Goal: Transaction & Acquisition: Purchase product/service

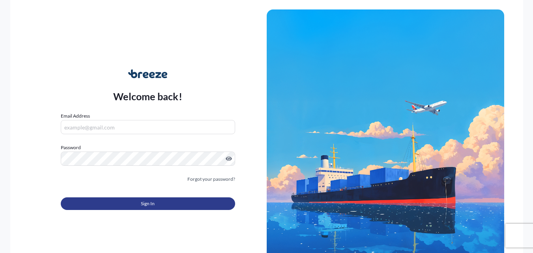
type input "[PERSON_NAME][EMAIL_ADDRESS][PERSON_NAME][DOMAIN_NAME]"
click at [122, 204] on button "Sign In" at bounding box center [148, 203] width 174 height 13
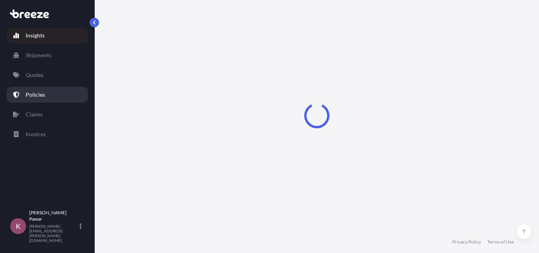
select select "2025"
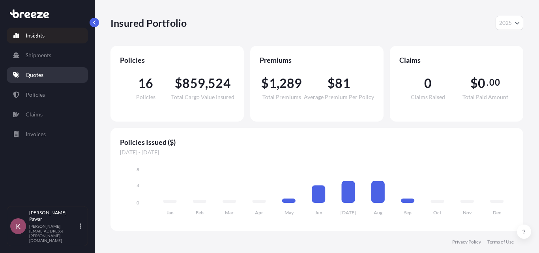
click at [37, 77] on p "Quotes" at bounding box center [35, 75] width 18 height 8
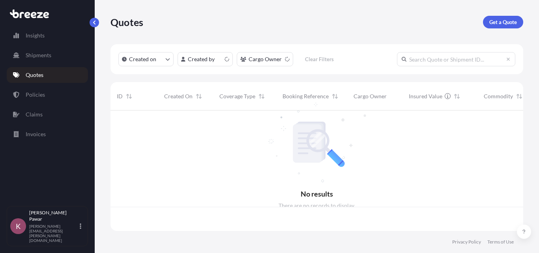
scroll to position [119, 406]
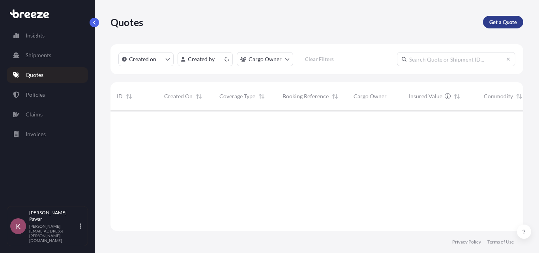
click at [494, 22] on p "Get a Quote" at bounding box center [503, 22] width 28 height 8
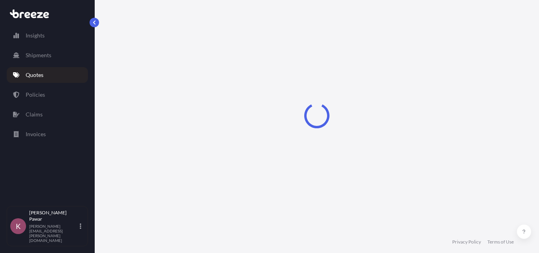
select select "Sea"
select select "1"
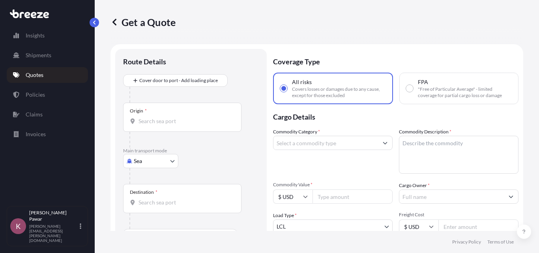
scroll to position [13, 0]
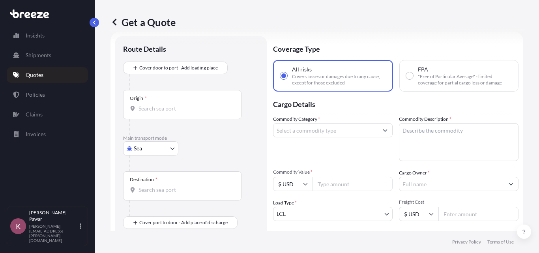
click at [172, 101] on div "Origin *" at bounding box center [182, 104] width 118 height 29
click at [172, 104] on input "Origin *" at bounding box center [184, 108] width 93 height 8
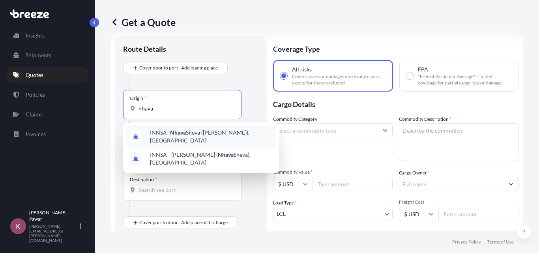
click at [192, 138] on span "INNSA - [GEOGRAPHIC_DATA] ([PERSON_NAME]), [GEOGRAPHIC_DATA]" at bounding box center [211, 137] width 123 height 16
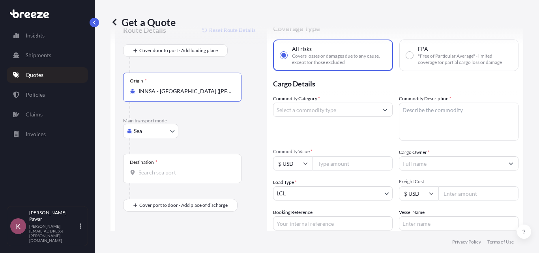
scroll to position [52, 0]
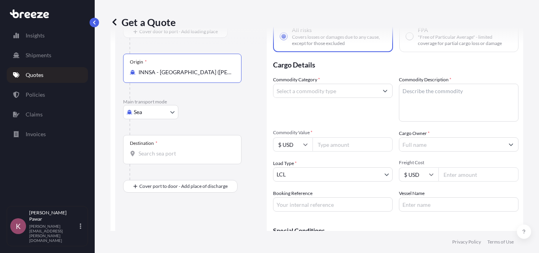
type input "INNSA - [GEOGRAPHIC_DATA] ([PERSON_NAME]), [GEOGRAPHIC_DATA]"
click at [153, 153] on input "Destination *" at bounding box center [184, 153] width 93 height 8
click at [192, 153] on input "[GEOGRAPHIC_DATA]" at bounding box center [184, 153] width 93 height 8
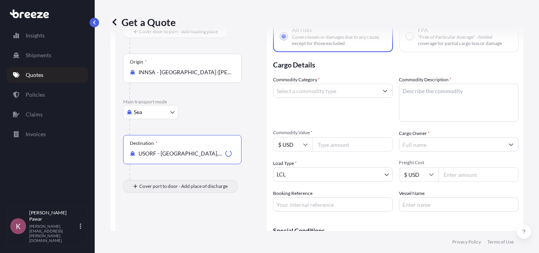
type input "USORF - [GEOGRAPHIC_DATA], [GEOGRAPHIC_DATA]"
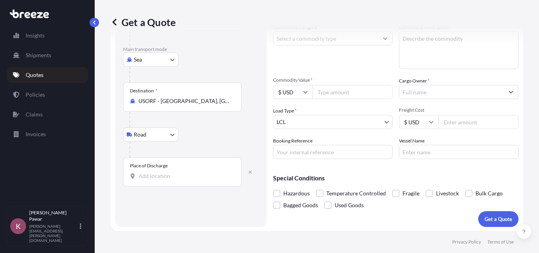
scroll to position [105, 0]
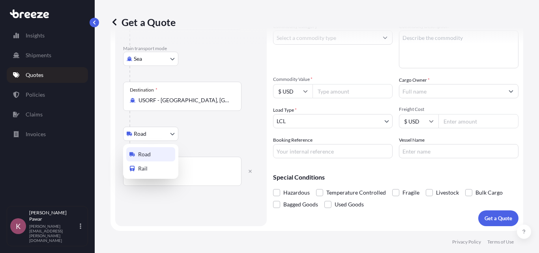
click at [157, 131] on body "2 options available. 0 options available. 2 options available. Insights Shipmen…" at bounding box center [269, 126] width 539 height 253
click at [156, 166] on div "Rail" at bounding box center [150, 168] width 49 height 14
select select "Rail"
click at [172, 166] on div "Place of Discharge" at bounding box center [182, 171] width 118 height 29
click at [172, 171] on input "Place of Discharge" at bounding box center [184, 175] width 93 height 8
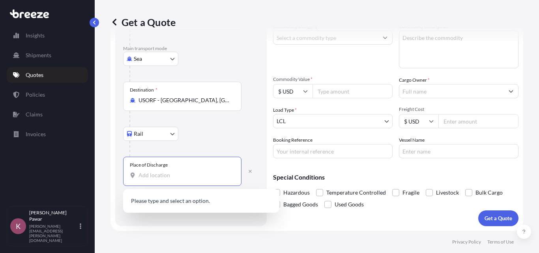
paste input "[GEOGRAPHIC_DATA]"
type input "[GEOGRAPHIC_DATA]"
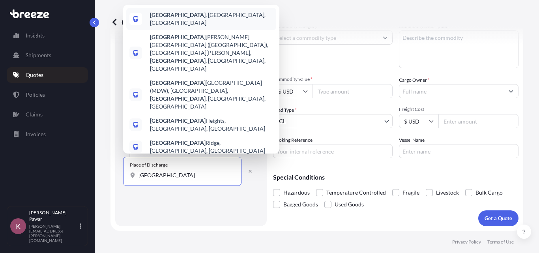
click at [185, 30] on div "[GEOGRAPHIC_DATA] , [GEOGRAPHIC_DATA], [GEOGRAPHIC_DATA]" at bounding box center [201, 19] width 150 height 22
select select "Road"
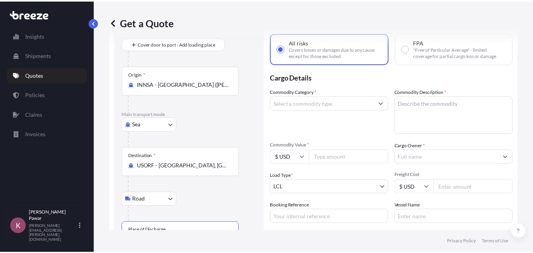
scroll to position [0, 0]
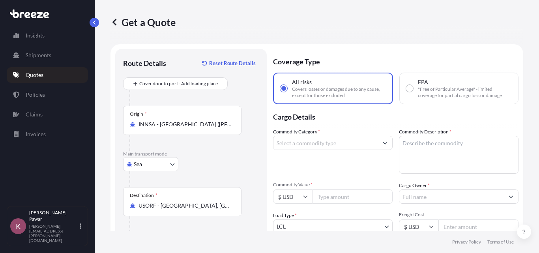
type input "[GEOGRAPHIC_DATA], [GEOGRAPHIC_DATA], [GEOGRAPHIC_DATA]"
click at [360, 141] on input "Commodity Category *" at bounding box center [325, 143] width 104 height 14
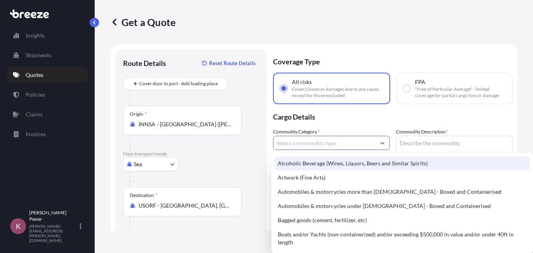
paste input "DIVYOL PETROLATUM USP"
type input "DIVYOL PETROLATUM USP"
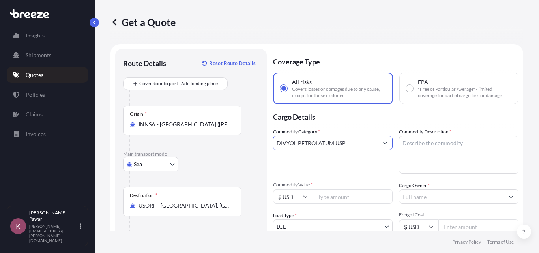
drag, startPoint x: 358, startPoint y: 146, endPoint x: 244, endPoint y: 147, distance: 114.3
click at [212, 147] on form "Route Details Reset Route Details Cover door to port - Add loading place Place …" at bounding box center [316, 190] width 412 height 292
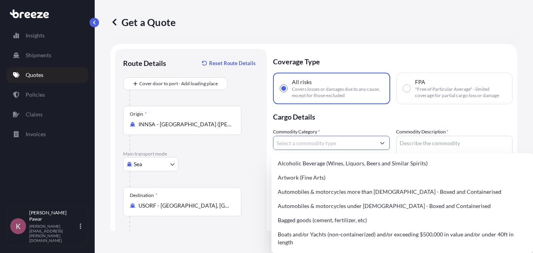
click at [432, 147] on textarea "Commodity Description *" at bounding box center [454, 155] width 117 height 38
paste textarea "DIVYOL PETROLATUM USP"
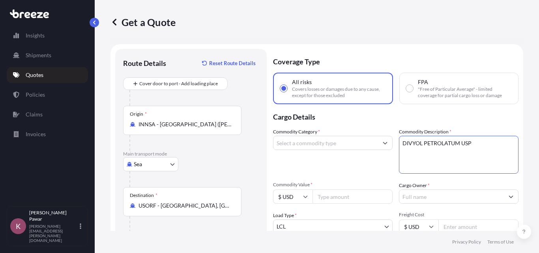
paste textarea "(WP150)"
type textarea "DIVYOL PETROLATUM USP (WP150)"
click at [318, 141] on input "Commodity Category *" at bounding box center [325, 143] width 104 height 14
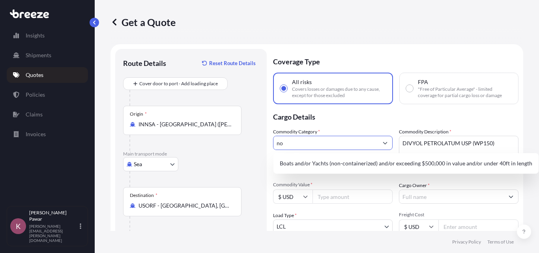
type input "n"
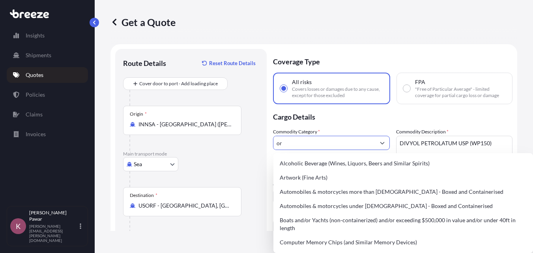
type input "o"
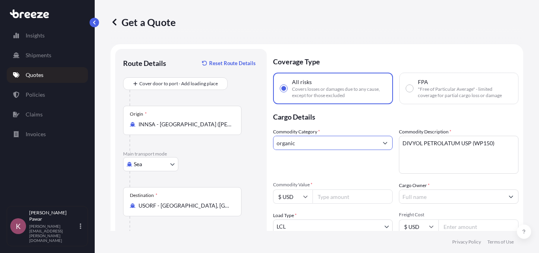
click at [384, 146] on button "Show suggestions" at bounding box center [385, 143] width 14 height 14
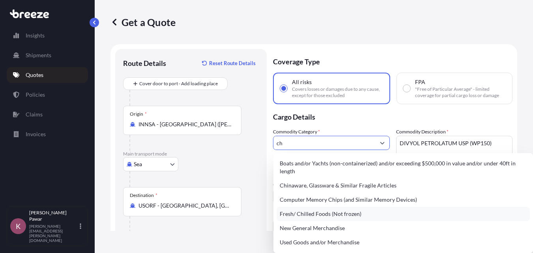
type input "c"
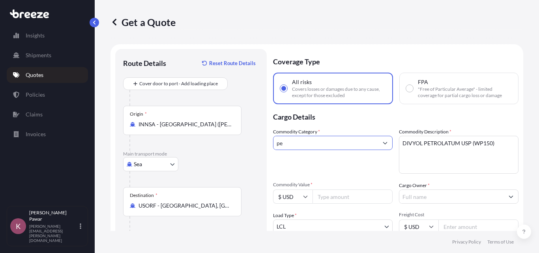
type input "p"
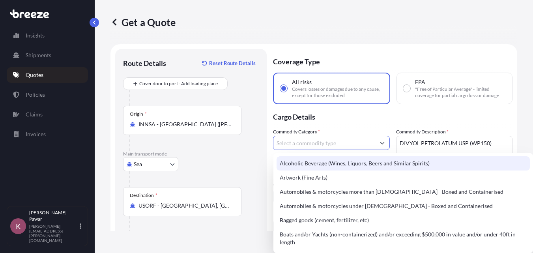
click at [348, 123] on p "Cargo Details" at bounding box center [392, 116] width 239 height 24
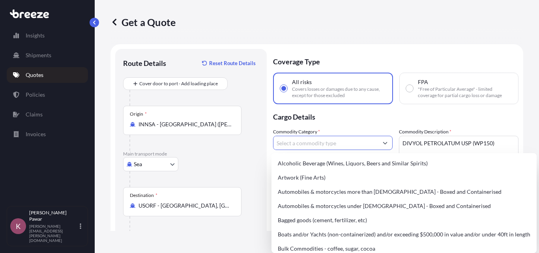
click at [382, 143] on icon "Show suggestions" at bounding box center [384, 142] width 5 height 5
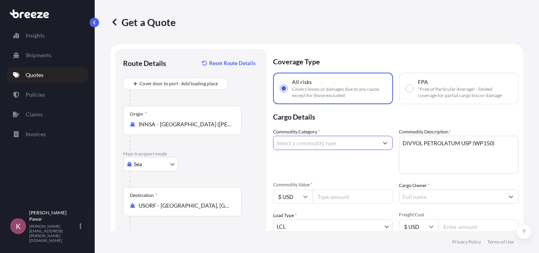
click at [321, 142] on input "Commodity Category *" at bounding box center [325, 143] width 104 height 14
click at [378, 142] on button "Show suggestions" at bounding box center [385, 143] width 14 height 14
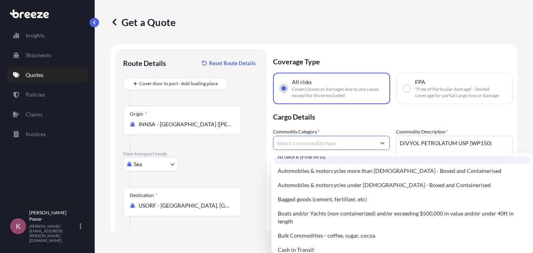
scroll to position [39, 0]
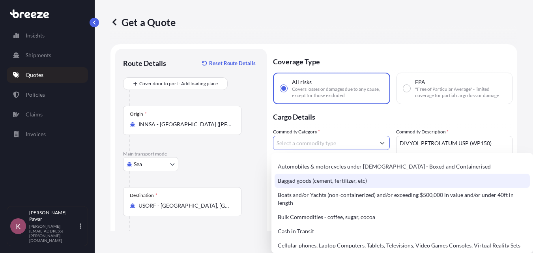
click at [335, 185] on div "Bagged goods (cement, fertilizer, etc)" at bounding box center [401, 180] width 255 height 14
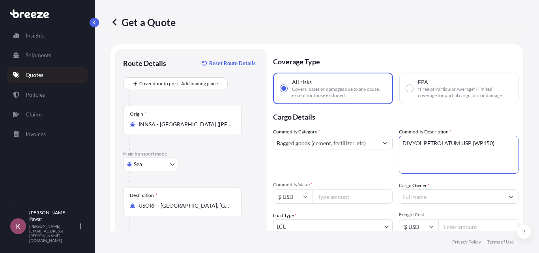
drag, startPoint x: 459, startPoint y: 157, endPoint x: 468, endPoint y: 149, distance: 12.1
click at [460, 156] on textarea "DIVYOL PETROLATUM USP (WP150)" at bounding box center [458, 155] width 119 height 38
click at [471, 143] on textarea "DIVYOL PETROLATUM USP (WP150)" at bounding box center [458, 155] width 119 height 38
drag, startPoint x: 421, startPoint y: 142, endPoint x: 517, endPoint y: 142, distance: 96.6
click at [526, 138] on div "Get a Quote Route Details Reset Route Details Cover door to port - Add loading …" at bounding box center [317, 115] width 444 height 231
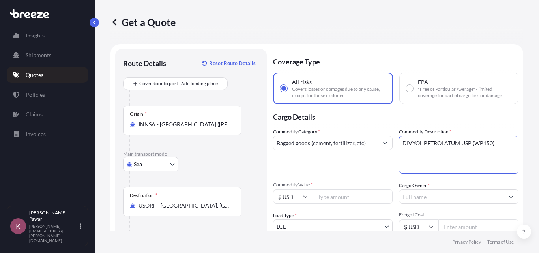
click at [373, 136] on div "Bagged goods (cement, fertilizer, etc)" at bounding box center [332, 143] width 119 height 14
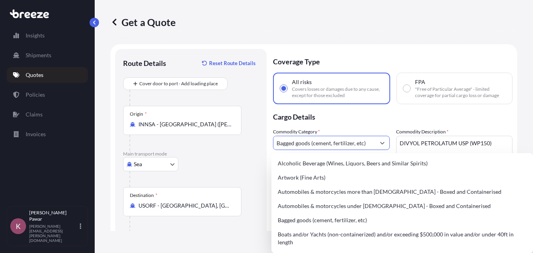
click at [363, 144] on input "Bagged goods (cement, fertilizer, etc)" at bounding box center [324, 143] width 102 height 14
click at [362, 144] on input "Bagged goods (cement, fertilizer, etc)" at bounding box center [324, 143] width 102 height 14
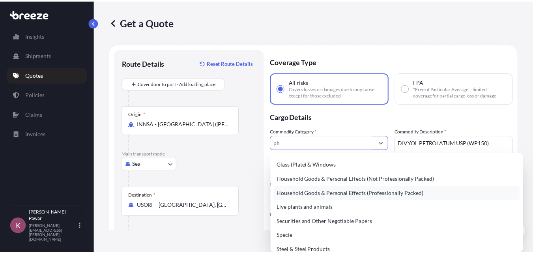
scroll to position [0, 0]
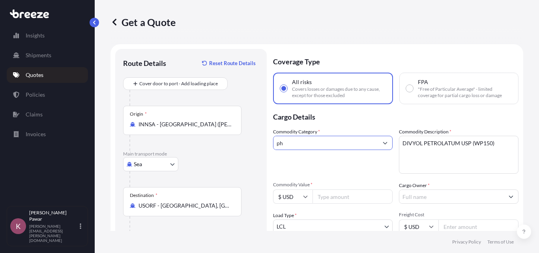
type input "p"
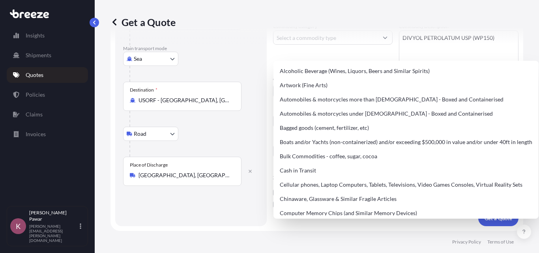
click at [289, 51] on div "Commodity Category *" at bounding box center [332, 45] width 119 height 46
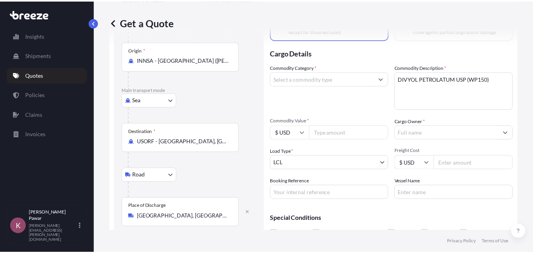
scroll to position [26, 0]
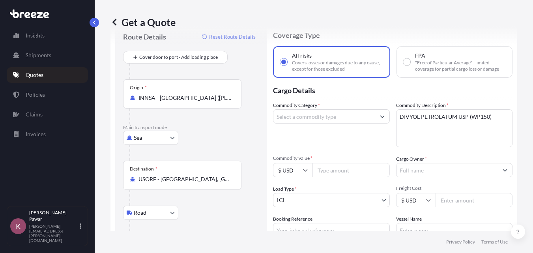
click at [366, 120] on input "Commodity Category *" at bounding box center [324, 116] width 102 height 14
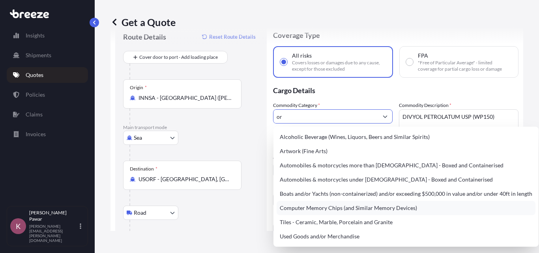
scroll to position [0, 0]
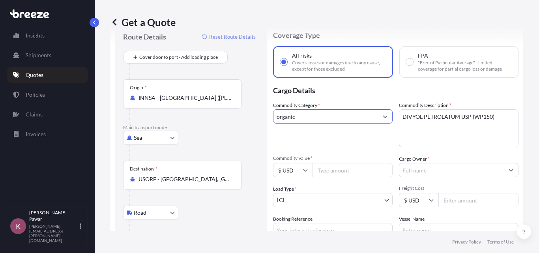
drag, startPoint x: 339, startPoint y: 116, endPoint x: 244, endPoint y: 117, distance: 95.4
click at [244, 117] on form "Route Details Reset Route Details Cover door to port - Add loading place Place …" at bounding box center [316, 164] width 412 height 292
click at [306, 125] on div "Commodity Category * organic" at bounding box center [332, 124] width 119 height 46
click at [308, 120] on input "organic" at bounding box center [325, 116] width 104 height 14
type input "organic"
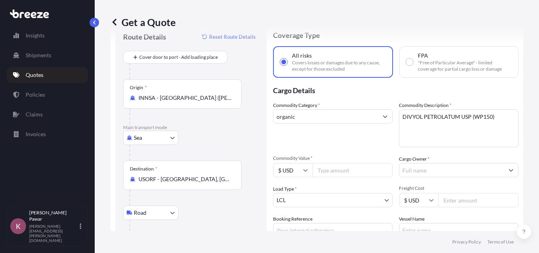
click at [338, 148] on div "Commodity Category * organic Commodity Description * DIVYOL PETROLATUM USP (WP1…" at bounding box center [395, 169] width 245 height 136
click at [343, 173] on input "Commodity Value *" at bounding box center [352, 170] width 80 height 14
type input "1"
type input "34170"
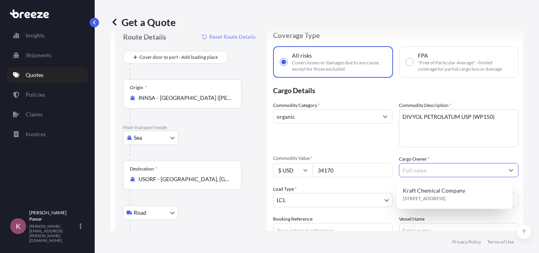
click at [439, 166] on input "Cargo Owner *" at bounding box center [451, 170] width 104 height 14
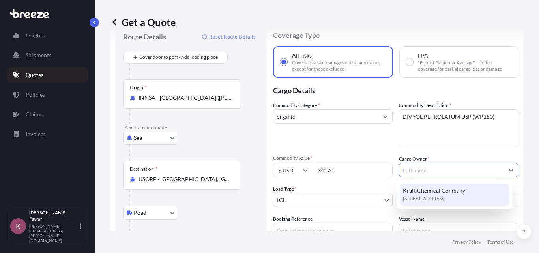
click at [454, 188] on span "Kraft Chemical Company" at bounding box center [434, 190] width 62 height 8
type input "Kraft Chemical Company"
click at [442, 190] on span "Kraft Chemical Company" at bounding box center [434, 190] width 62 height 8
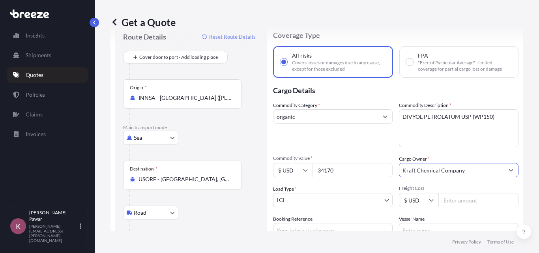
scroll to position [105, 0]
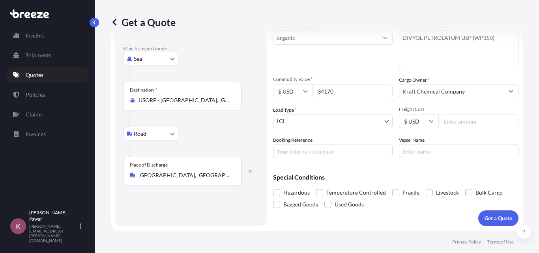
click at [448, 126] on input "Freight Cost" at bounding box center [478, 121] width 80 height 14
drag, startPoint x: 324, startPoint y: 88, endPoint x: 315, endPoint y: 89, distance: 8.7
click at [315, 89] on input "34170" at bounding box center [352, 91] width 80 height 14
click at [455, 123] on input "Freight Cost" at bounding box center [478, 121] width 80 height 14
paste input "3380"
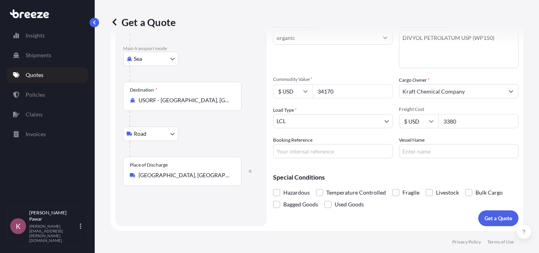
type input "3380"
click at [390, 171] on div "Special Conditions Hazardous Temperature Controlled Fragile Livestock Bulk Carg…" at bounding box center [395, 187] width 245 height 46
click at [487, 218] on p "Get a Quote" at bounding box center [498, 218] width 28 height 8
click at [346, 40] on div "Get a Quote" at bounding box center [316, 22] width 412 height 44
click at [378, 39] on div "Get a Quote" at bounding box center [316, 22] width 412 height 44
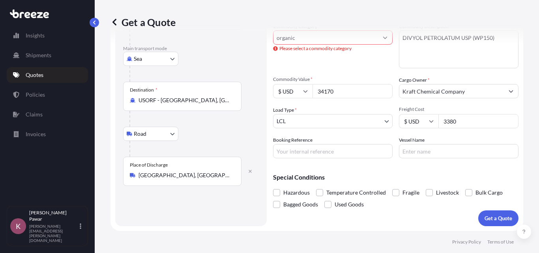
click at [385, 38] on div "Get a Quote" at bounding box center [316, 22] width 412 height 44
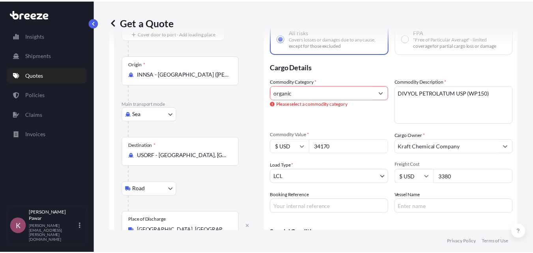
scroll to position [26, 0]
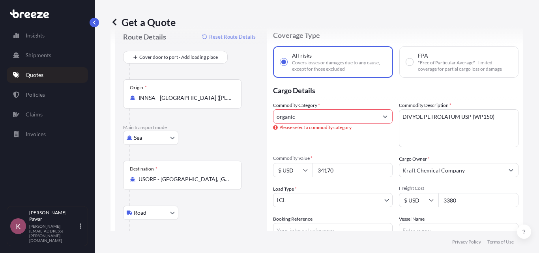
click at [382, 116] on icon "Show suggestions" at bounding box center [384, 116] width 5 height 5
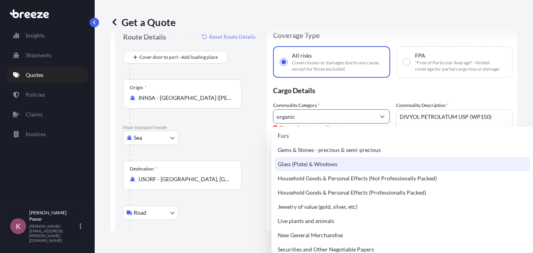
scroll to position [276, 0]
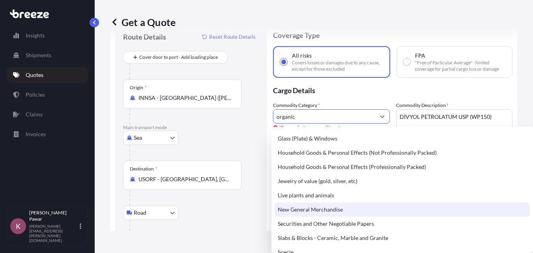
click at [310, 215] on div "New General Merchandise" at bounding box center [401, 209] width 255 height 14
type input "New General Merchandise"
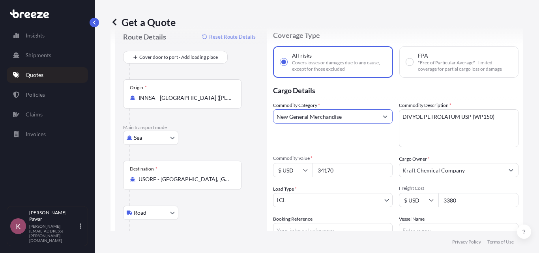
click at [374, 113] on input "New General Merchandise" at bounding box center [325, 116] width 104 height 14
click at [387, 116] on div "Commodity Category * New General Merchandise Commodity Description * DIVYOL PET…" at bounding box center [395, 169] width 245 height 136
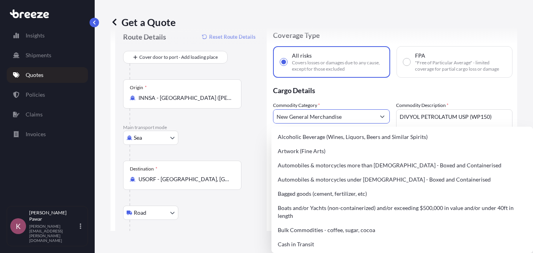
click at [385, 116] on button "Show suggestions" at bounding box center [382, 116] width 14 height 14
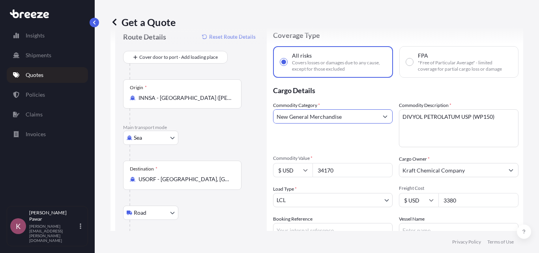
click at [383, 115] on button "Show suggestions" at bounding box center [385, 116] width 14 height 14
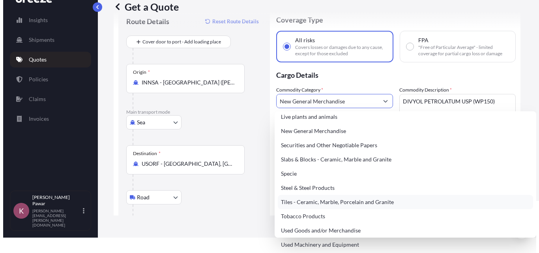
scroll to position [0, 0]
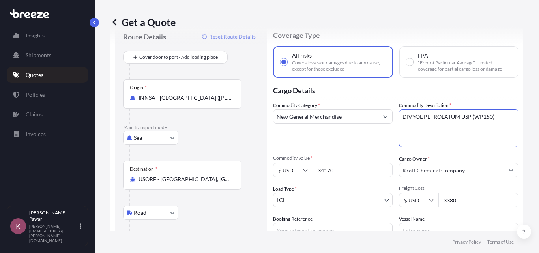
click at [441, 132] on textarea "DIVYOL PETROLATUM USP (WP150)" at bounding box center [458, 128] width 119 height 38
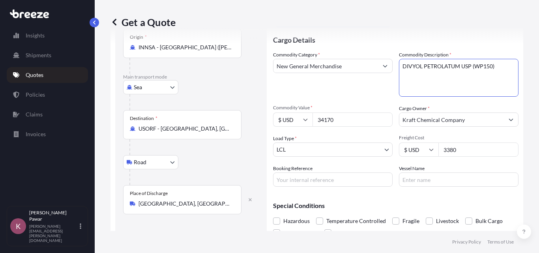
scroll to position [105, 0]
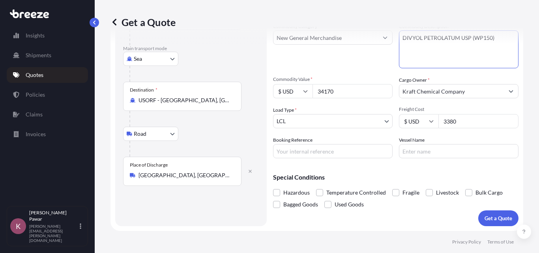
click at [462, 133] on div "Commodity Category * New General Merchandise Commodity Description * DIVYOL PET…" at bounding box center [395, 90] width 245 height 136
drag, startPoint x: 335, startPoint y: 146, endPoint x: 341, endPoint y: 146, distance: 5.9
click at [336, 146] on input "Booking Reference" at bounding box center [332, 151] width 119 height 14
paste input "48352213"
type input "48352213"
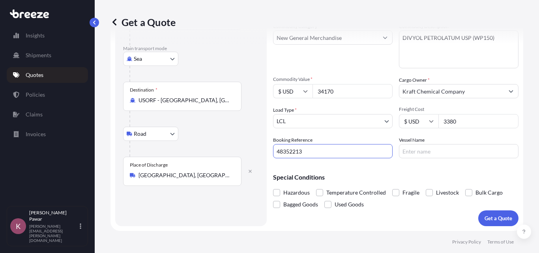
click at [422, 149] on input "Vessel Name" at bounding box center [458, 151] width 119 height 14
paste input "TOLTEN"
type input "TOLTEN"
click at [486, 219] on p "Get a Quote" at bounding box center [498, 218] width 28 height 8
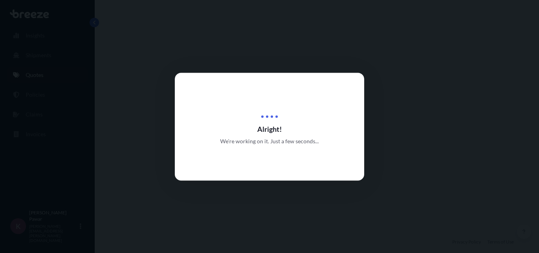
select select "Sea"
select select "Road"
select select "1"
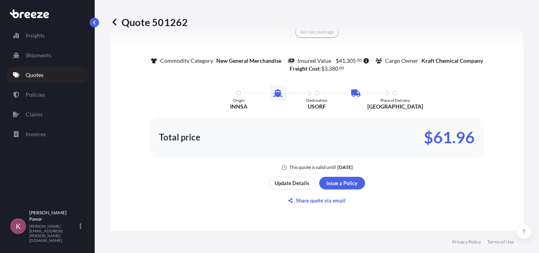
scroll to position [541, 0]
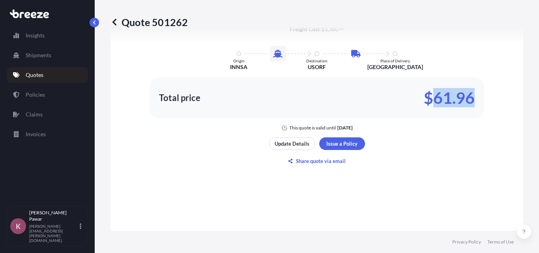
drag, startPoint x: 469, startPoint y: 103, endPoint x: 426, endPoint y: 103, distance: 43.4
click at [426, 103] on div "Total price $61.96" at bounding box center [316, 97] width 334 height 41
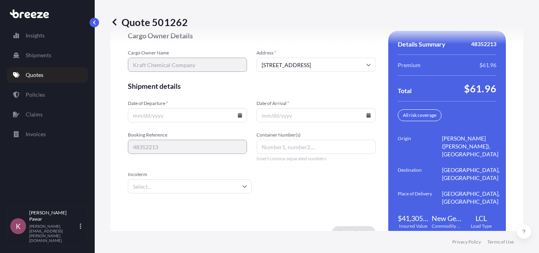
scroll to position [1191, 0]
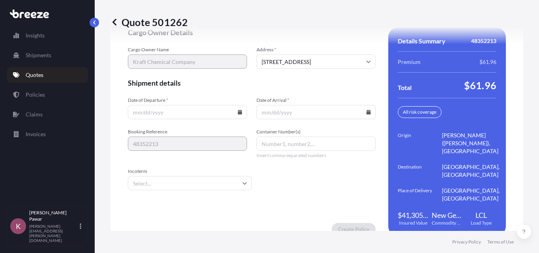
click at [164, 97] on div "Date of Departure *" at bounding box center [187, 108] width 119 height 22
click at [169, 105] on input "Date of Departure *" at bounding box center [187, 112] width 119 height 14
click at [238, 110] on icon at bounding box center [240, 112] width 4 height 5
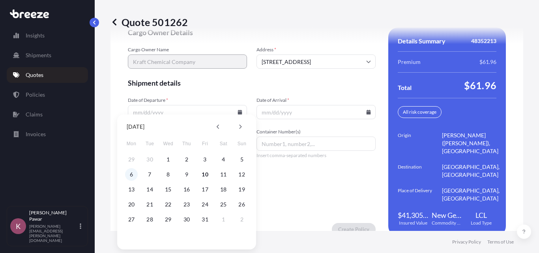
click at [132, 176] on button "6" at bounding box center [131, 174] width 13 height 13
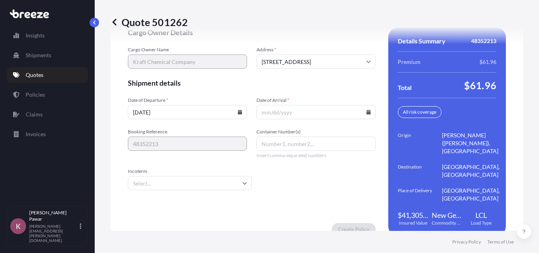
type input "[DATE]"
click at [365, 105] on input "Date of Arrival *" at bounding box center [315, 112] width 119 height 14
click at [366, 110] on icon at bounding box center [368, 112] width 4 height 5
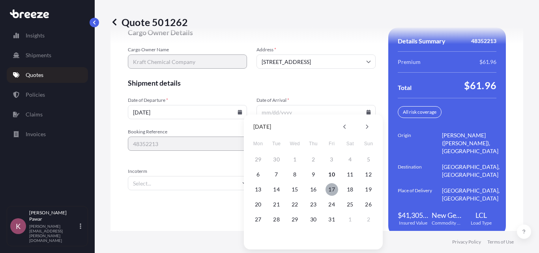
click at [332, 189] on button "17" at bounding box center [331, 189] width 13 height 13
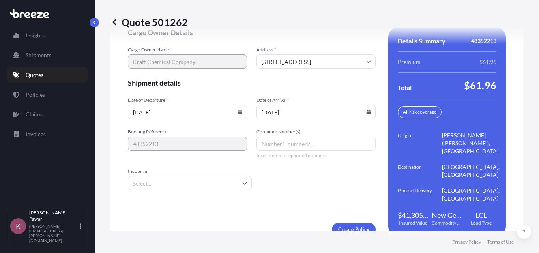
click at [366, 110] on icon at bounding box center [368, 112] width 4 height 5
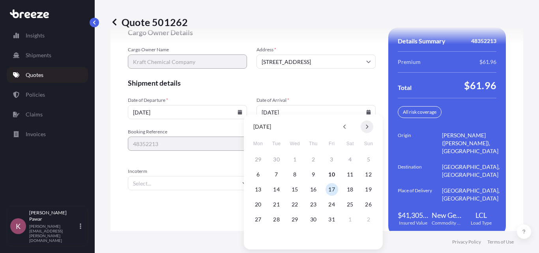
click at [365, 127] on icon at bounding box center [366, 126] width 3 height 5
click at [261, 203] on button "17" at bounding box center [258, 204] width 13 height 13
type input "[DATE]"
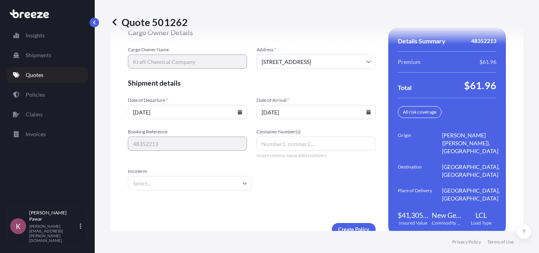
click at [189, 150] on div "Booking Reference 48352213 Container Number(s) Insert comma-separated numbers" at bounding box center [252, 144] width 248 height 30
click at [290, 142] on input "Container Number(s)" at bounding box center [315, 143] width 119 height 14
type input "1"
click at [278, 136] on input "1" at bounding box center [315, 143] width 119 height 14
click at [181, 177] on input "Incoterm" at bounding box center [190, 183] width 124 height 14
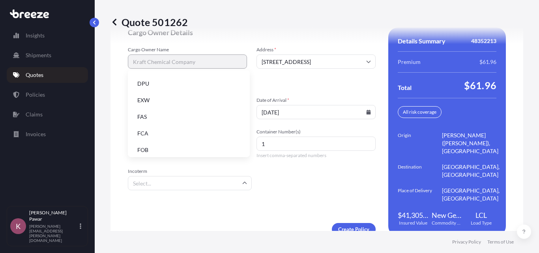
scroll to position [100, 0]
drag, startPoint x: 177, startPoint y: 149, endPoint x: 188, endPoint y: 152, distance: 12.0
click at [178, 149] on li "FOB" at bounding box center [189, 146] width 116 height 15
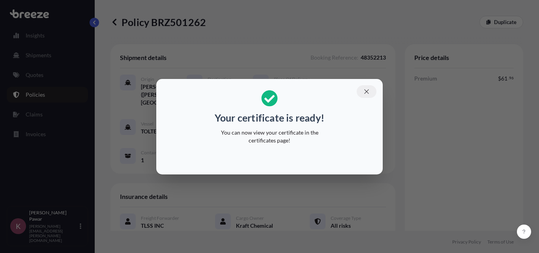
click at [368, 91] on icon "button" at bounding box center [366, 91] width 7 height 7
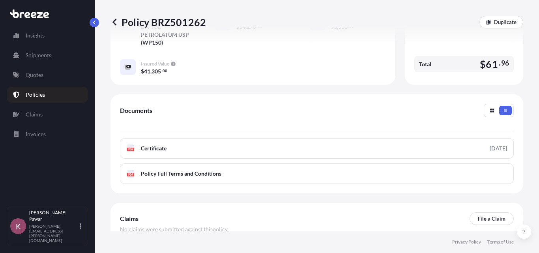
scroll to position [203, 0]
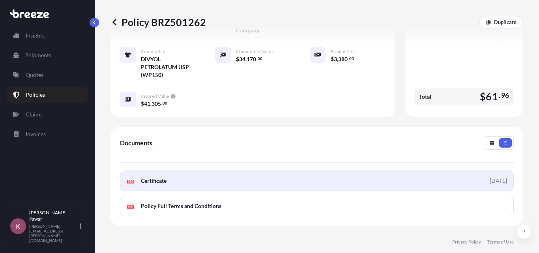
click at [492, 185] on link "PDF Certificate [DATE]" at bounding box center [316, 180] width 393 height 21
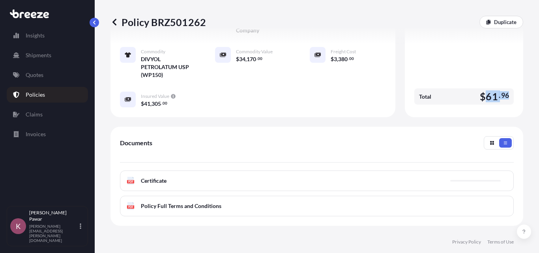
drag, startPoint x: 508, startPoint y: 94, endPoint x: 481, endPoint y: 97, distance: 27.3
copy span "61 . 96"
